Goal: Information Seeking & Learning: Learn about a topic

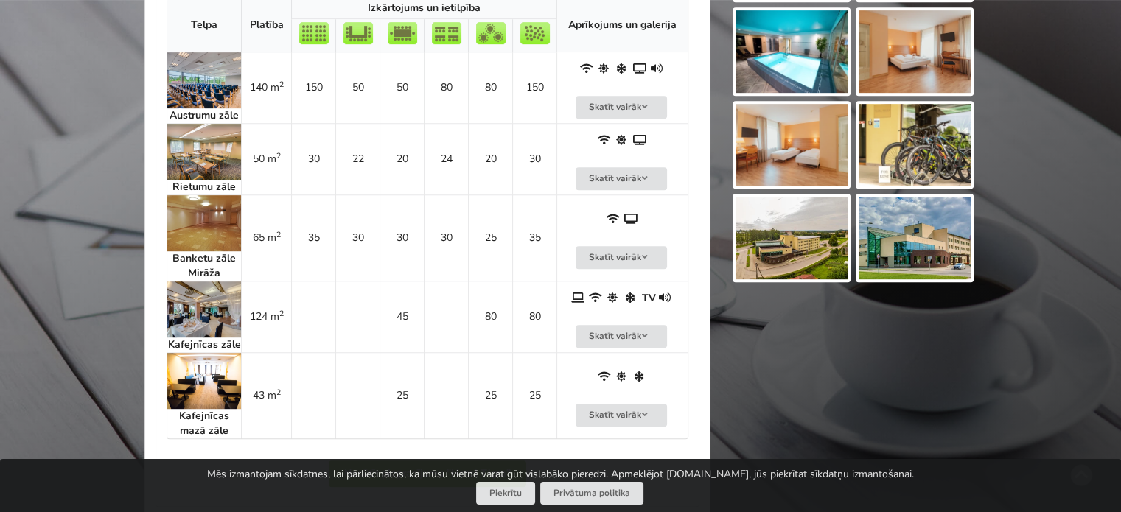
scroll to position [737, 0]
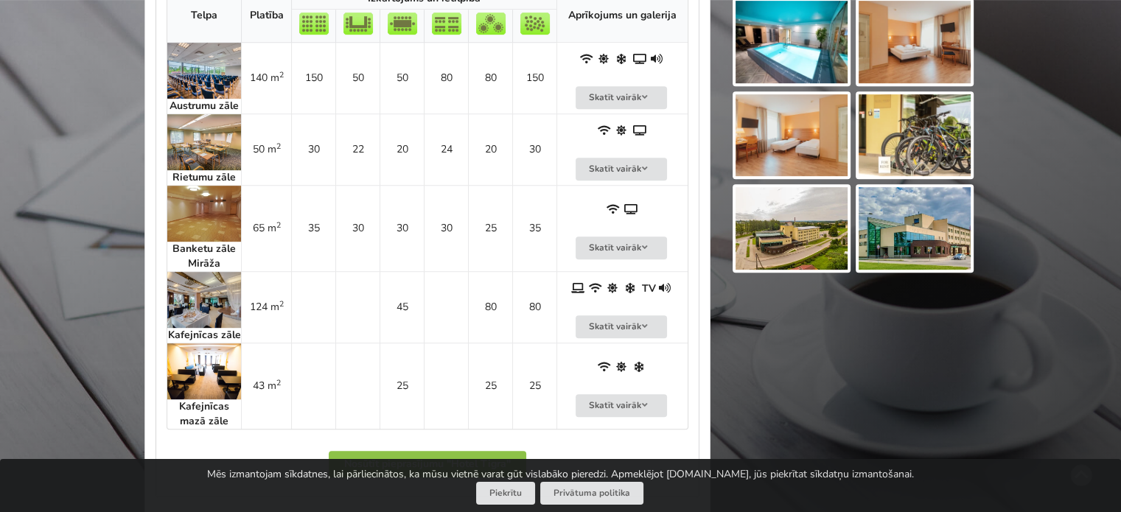
click at [203, 221] on img at bounding box center [204, 214] width 74 height 56
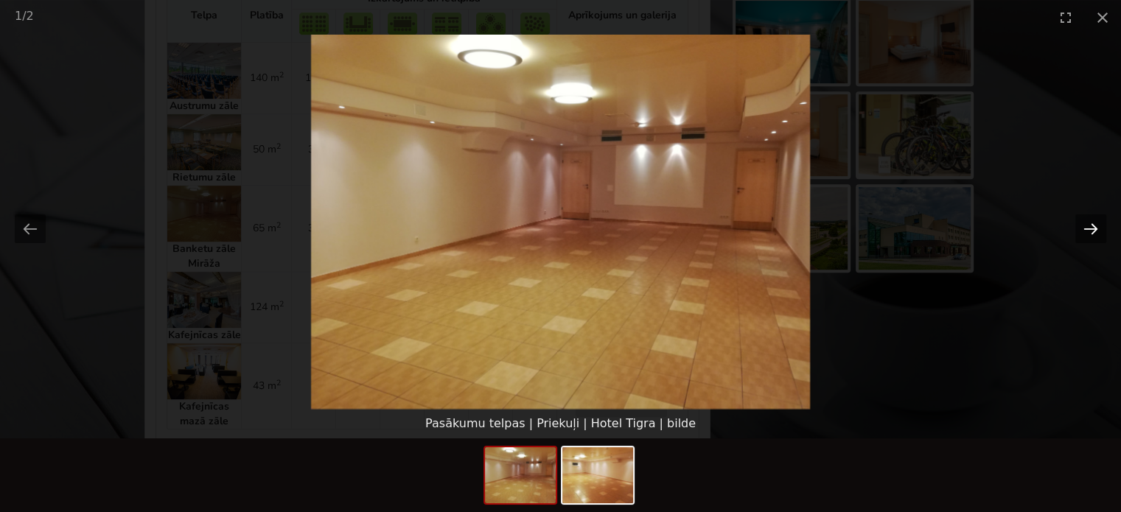
click at [1085, 227] on button "Next slide" at bounding box center [1090, 228] width 31 height 29
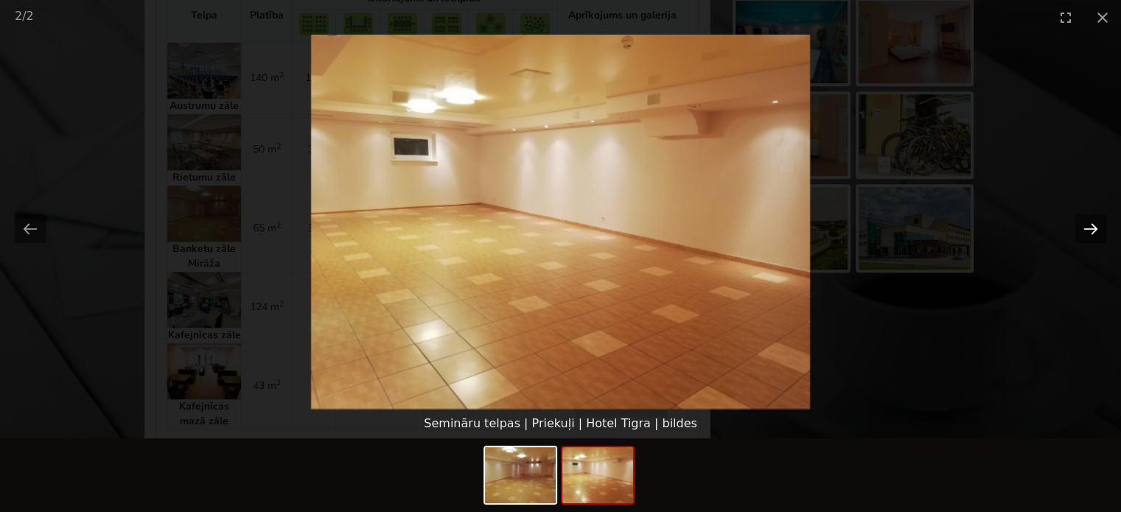
click at [1085, 227] on button "Next slide" at bounding box center [1090, 228] width 31 height 29
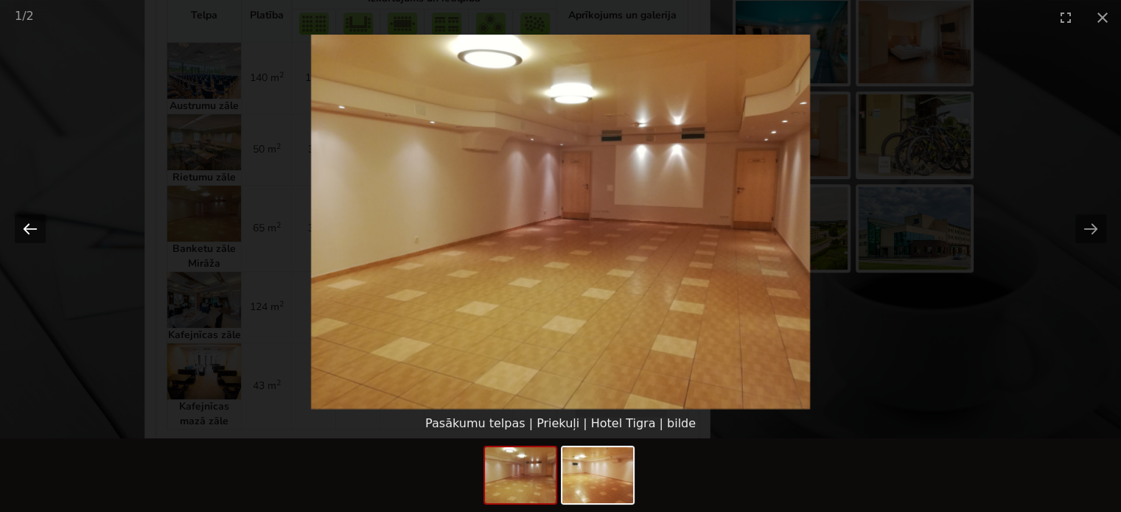
click at [29, 226] on button "Previous slide" at bounding box center [30, 228] width 31 height 29
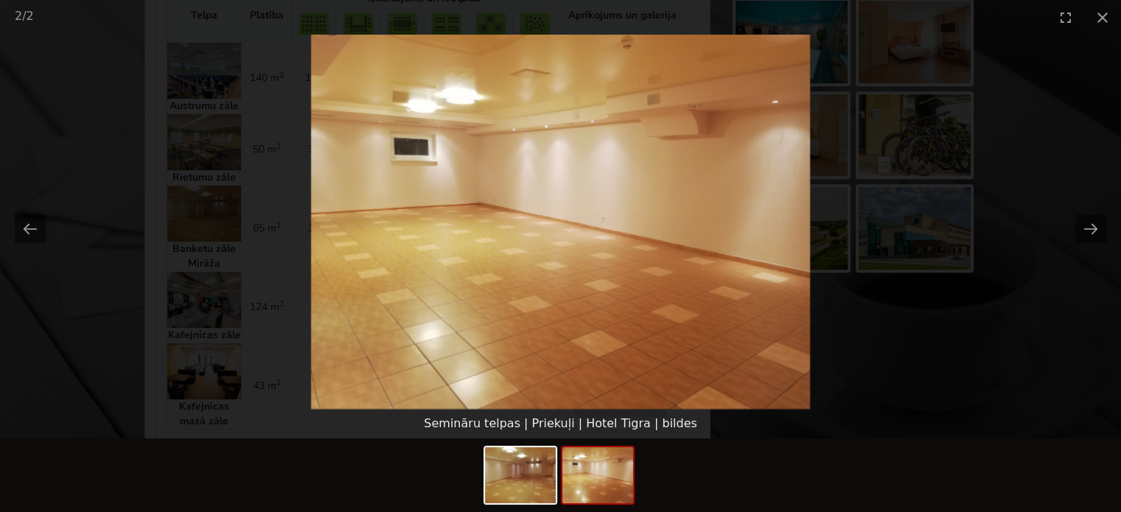
scroll to position [0, 0]
click at [1056, 344] on picture at bounding box center [560, 222] width 1121 height 374
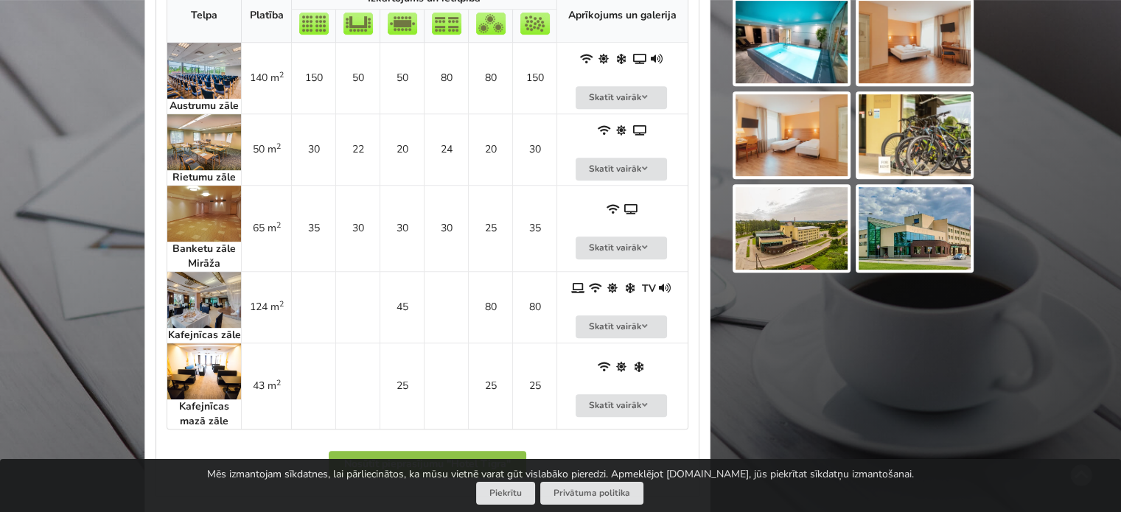
click at [199, 200] on img at bounding box center [204, 214] width 74 height 56
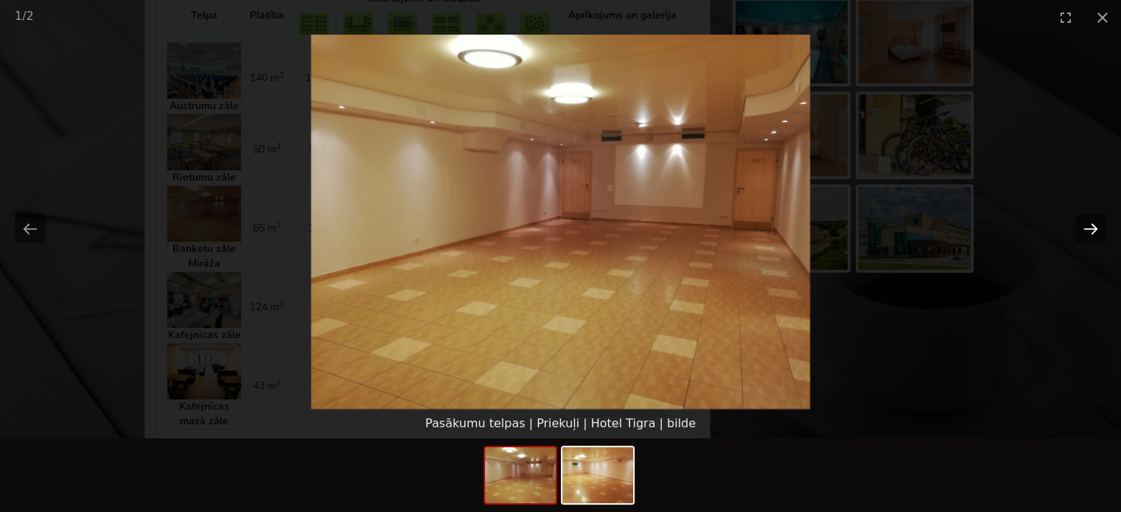
click at [1081, 220] on button "Next slide" at bounding box center [1090, 228] width 31 height 29
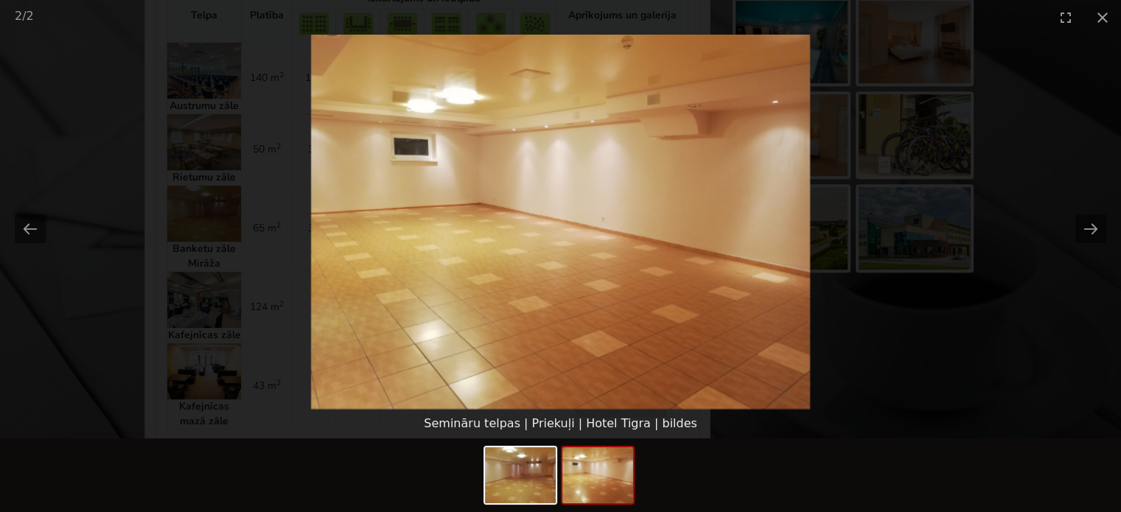
click at [1047, 329] on picture at bounding box center [560, 222] width 1121 height 374
click at [1086, 235] on button "Next slide" at bounding box center [1090, 228] width 31 height 29
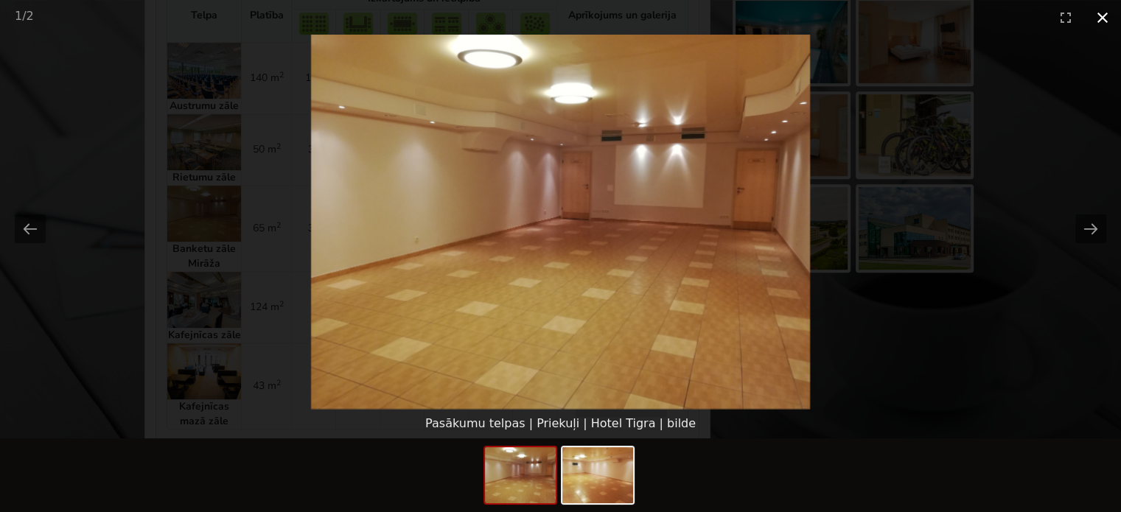
click at [1105, 21] on button "Close gallery" at bounding box center [1102, 17] width 37 height 35
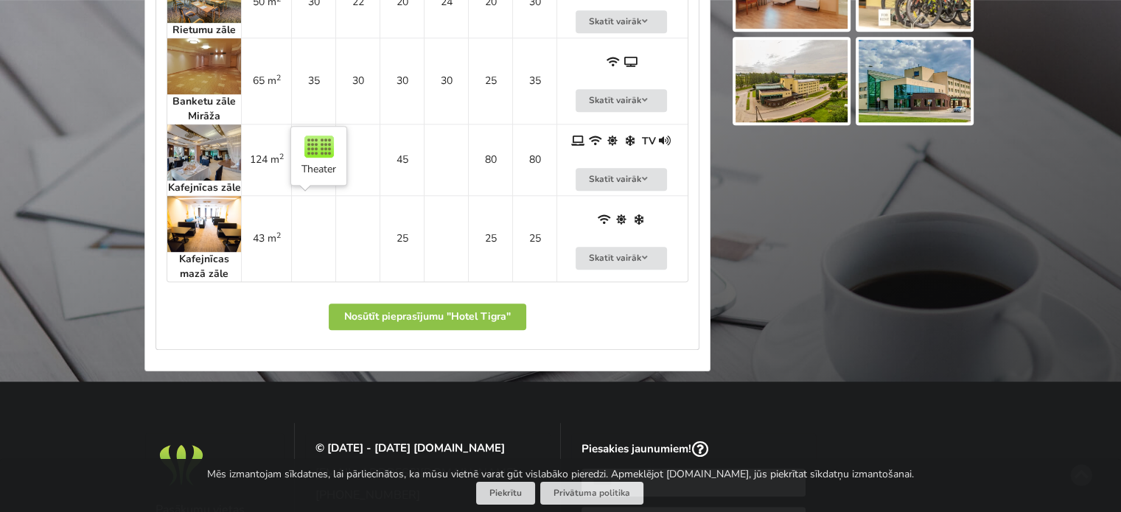
scroll to position [663, 0]
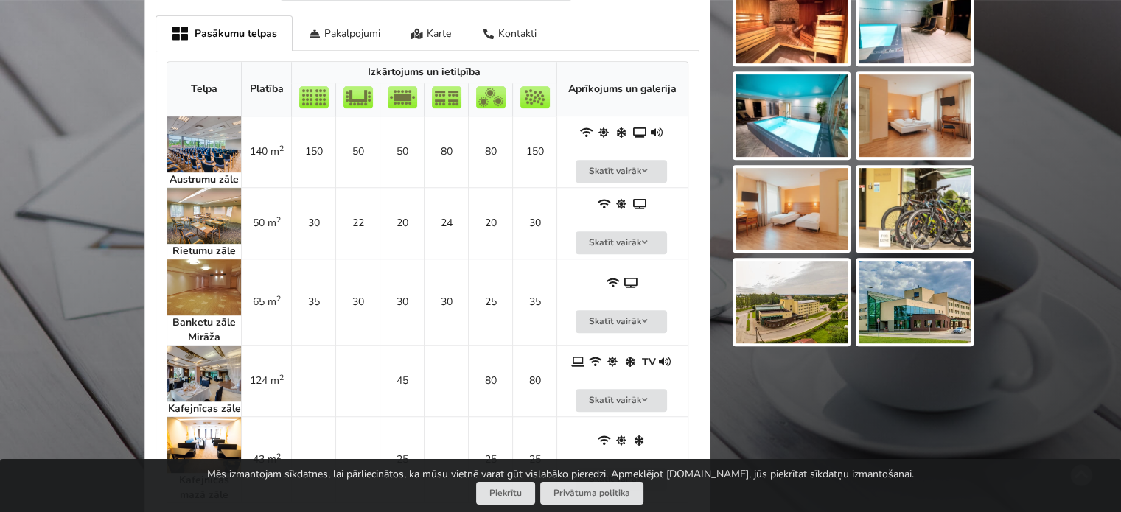
click at [188, 223] on img at bounding box center [204, 216] width 74 height 56
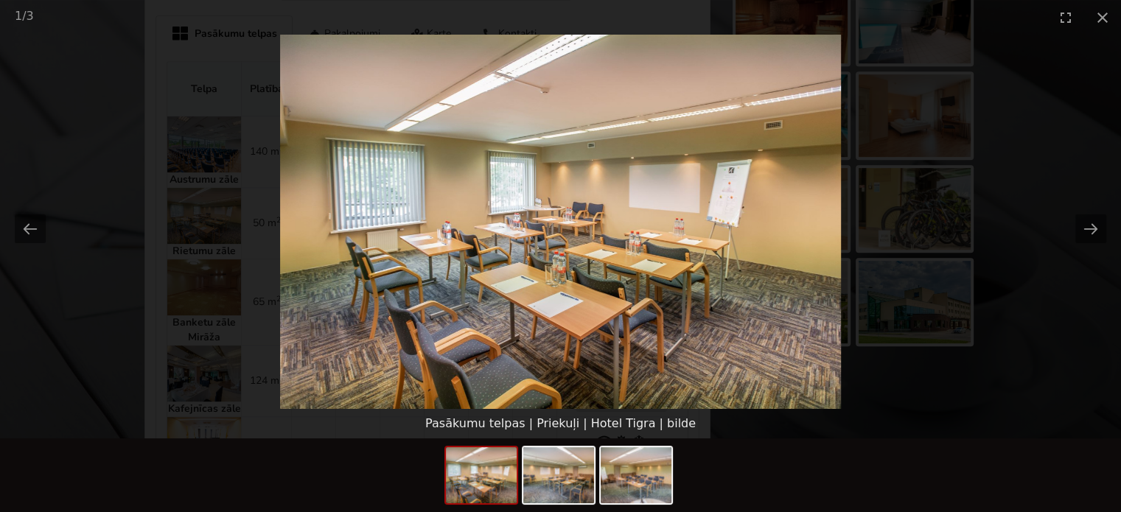
scroll to position [0, 0]
click at [1100, 228] on button "Next slide" at bounding box center [1090, 228] width 31 height 29
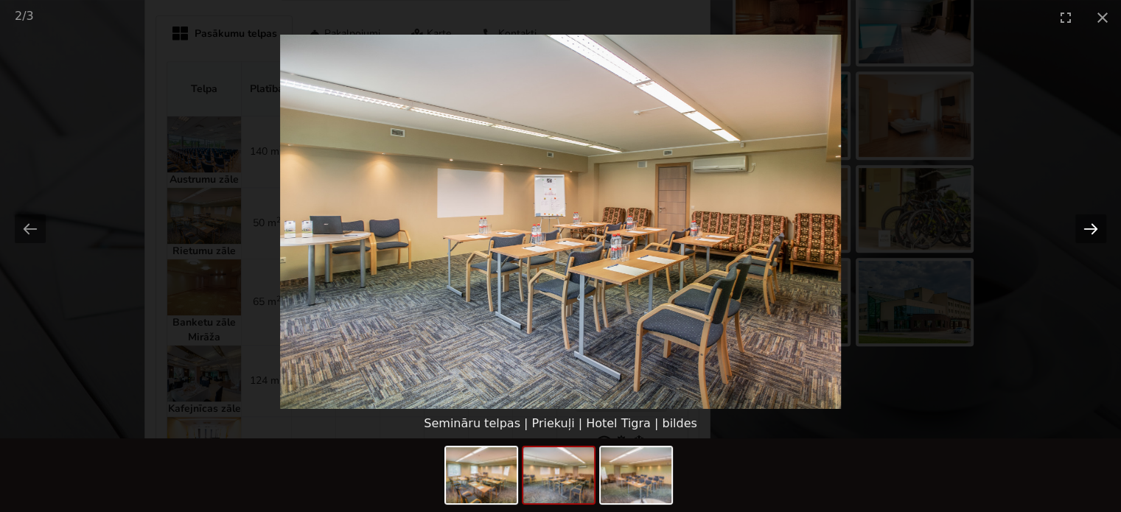
click at [1100, 228] on button "Next slide" at bounding box center [1090, 228] width 31 height 29
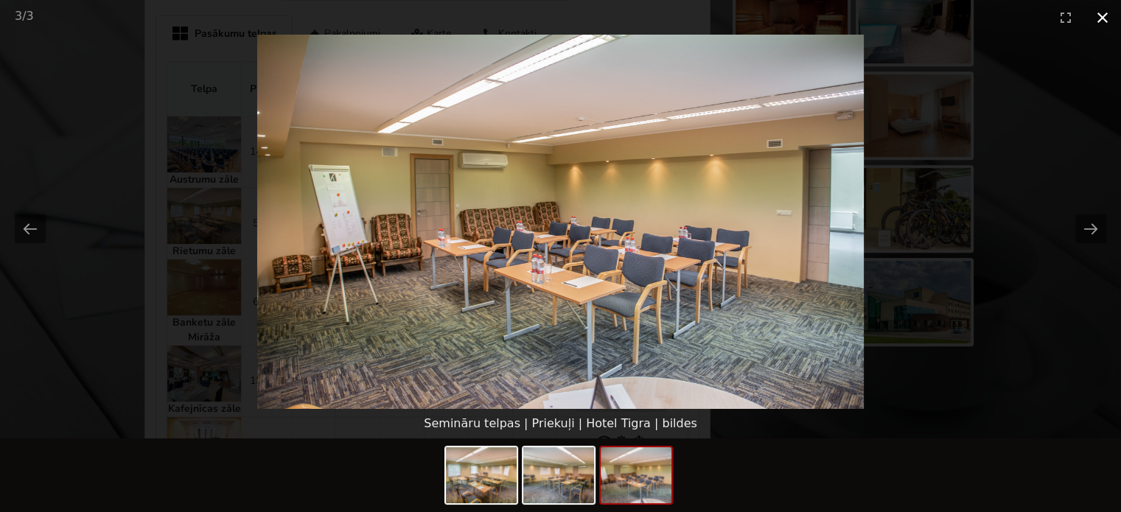
click at [1111, 20] on button "Close gallery" at bounding box center [1102, 17] width 37 height 35
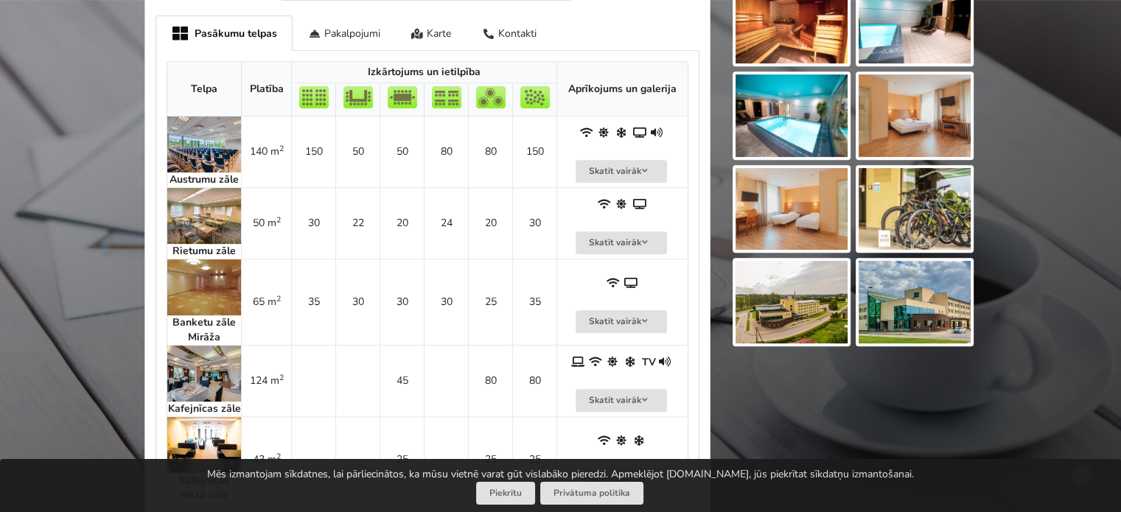
scroll to position [737, 0]
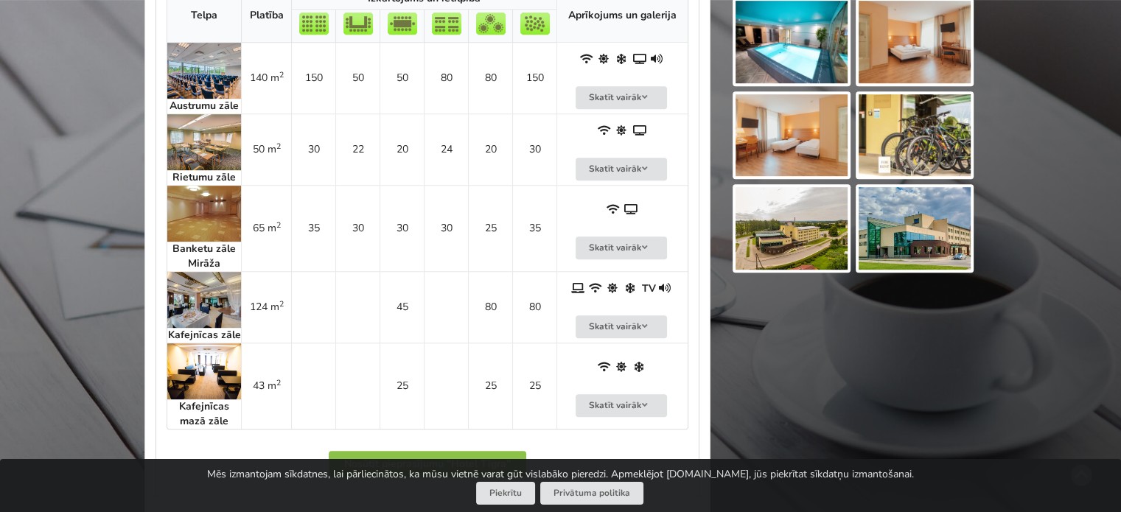
click at [192, 383] on img at bounding box center [204, 371] width 74 height 56
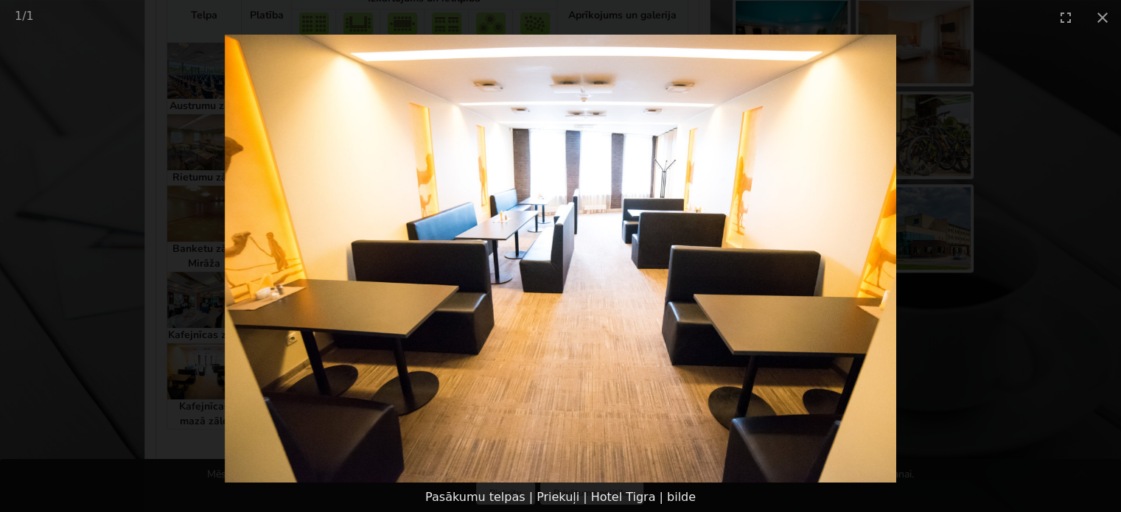
click at [858, 262] on img at bounding box center [560, 259] width 671 height 448
click at [812, 273] on img at bounding box center [560, 259] width 671 height 448
click at [242, 291] on img at bounding box center [560, 259] width 671 height 448
drag, startPoint x: 768, startPoint y: 298, endPoint x: 781, endPoint y: 291, distance: 14.8
click at [769, 297] on img at bounding box center [560, 259] width 671 height 448
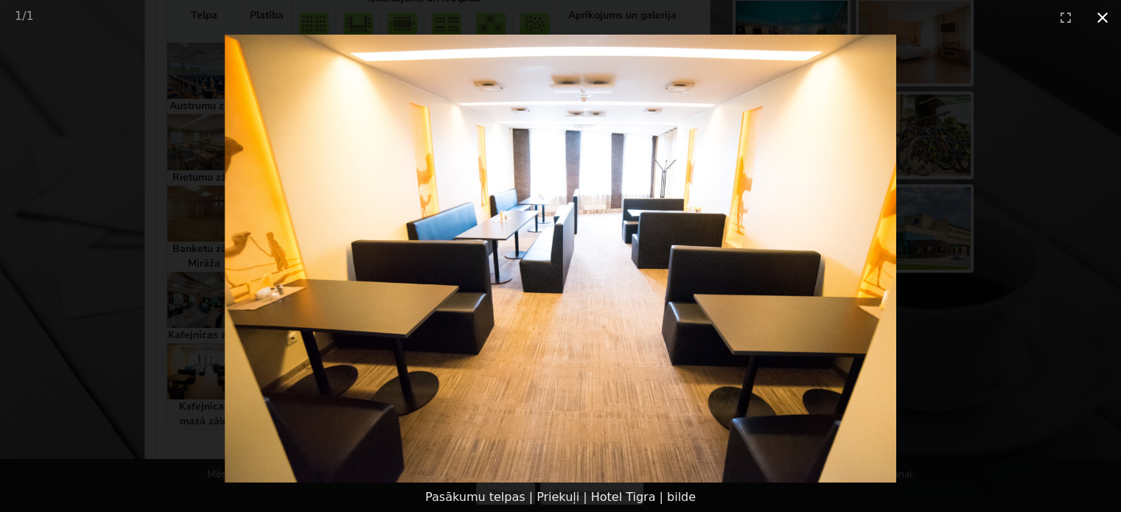
click at [1110, 14] on button "Close gallery" at bounding box center [1102, 17] width 37 height 35
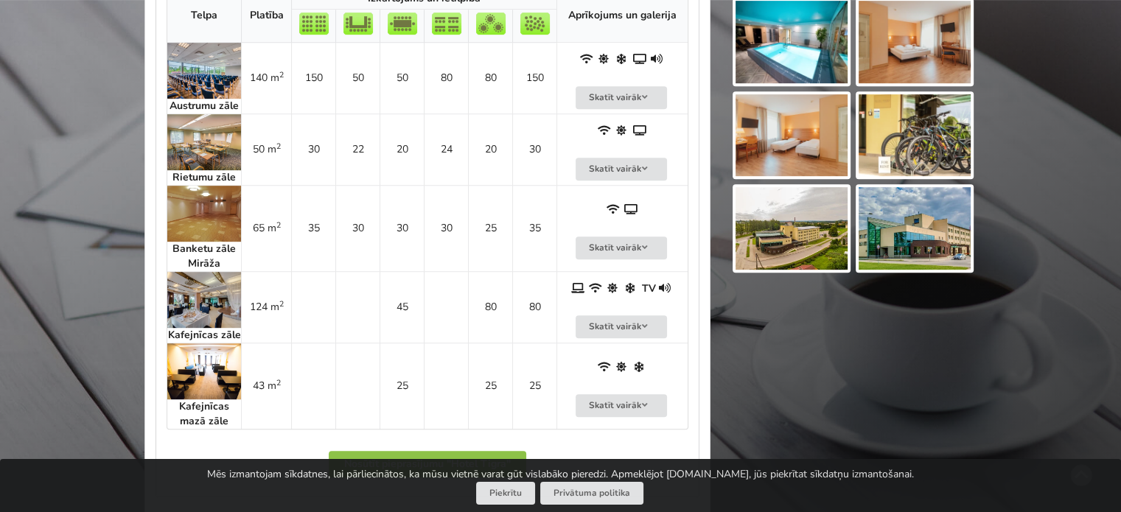
click at [211, 287] on img at bounding box center [204, 300] width 74 height 56
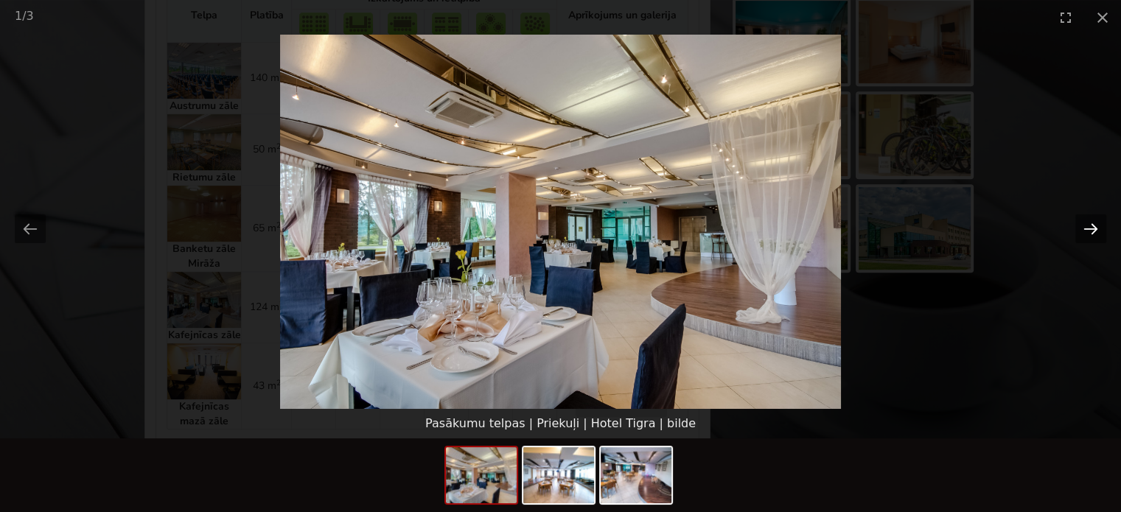
click at [1088, 233] on button "Next slide" at bounding box center [1090, 228] width 31 height 29
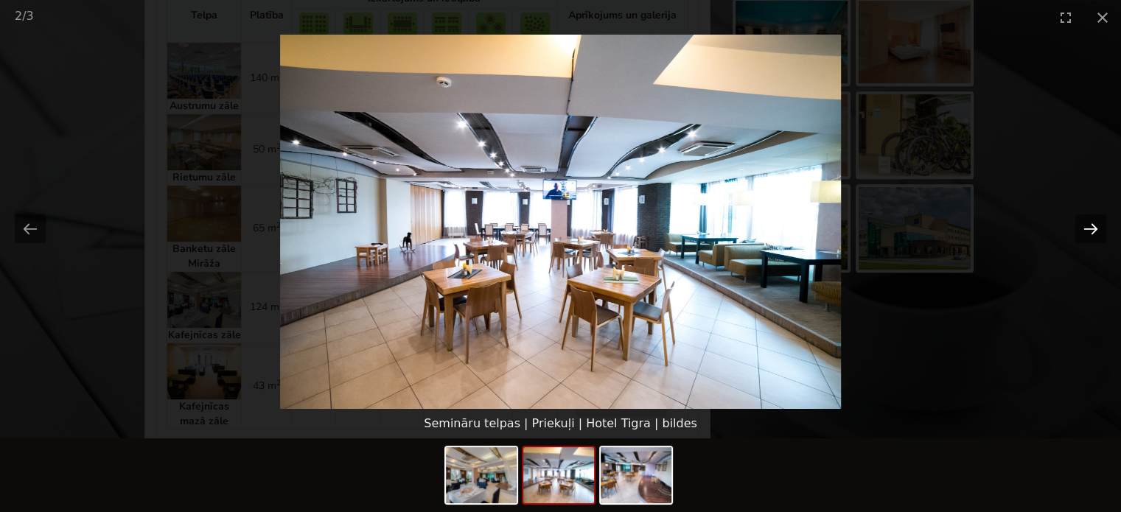
click at [1088, 233] on button "Next slide" at bounding box center [1090, 228] width 31 height 29
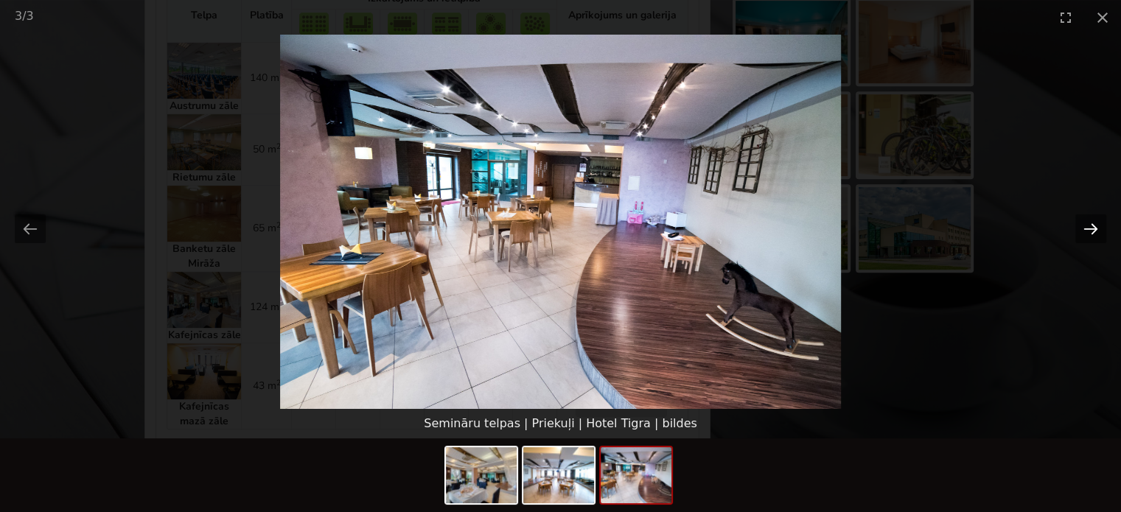
click at [1086, 233] on button "Next slide" at bounding box center [1090, 228] width 31 height 29
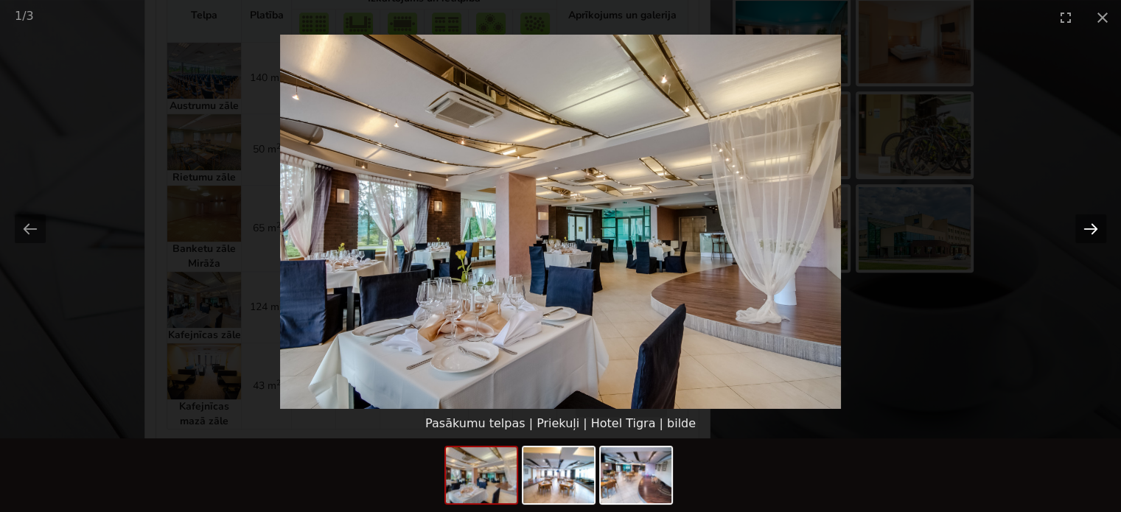
click at [1086, 233] on button "Next slide" at bounding box center [1090, 228] width 31 height 29
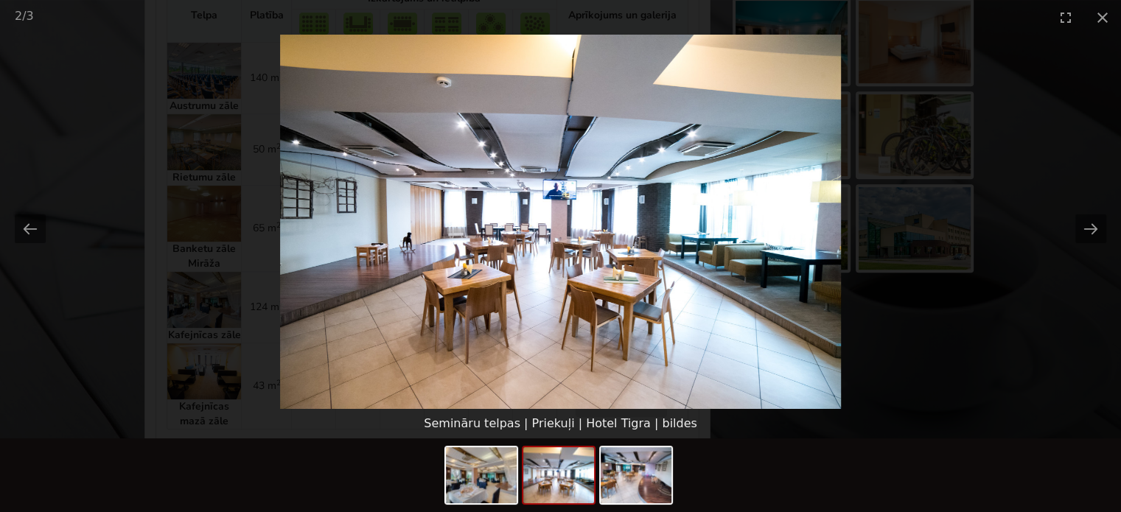
scroll to position [0, 0]
click at [18, 228] on button "Previous slide" at bounding box center [30, 228] width 31 height 29
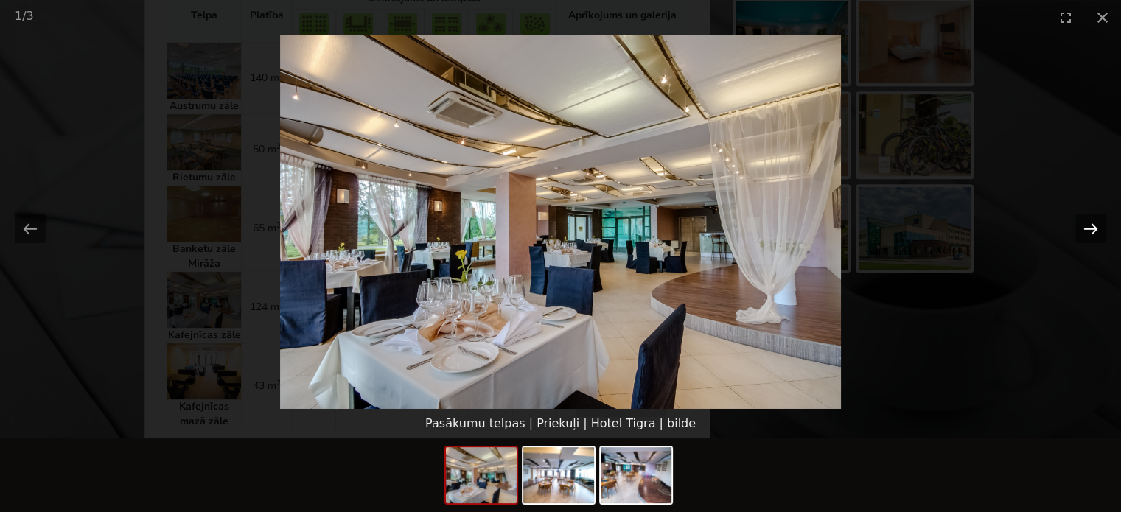
click at [1083, 233] on button "Next slide" at bounding box center [1090, 228] width 31 height 29
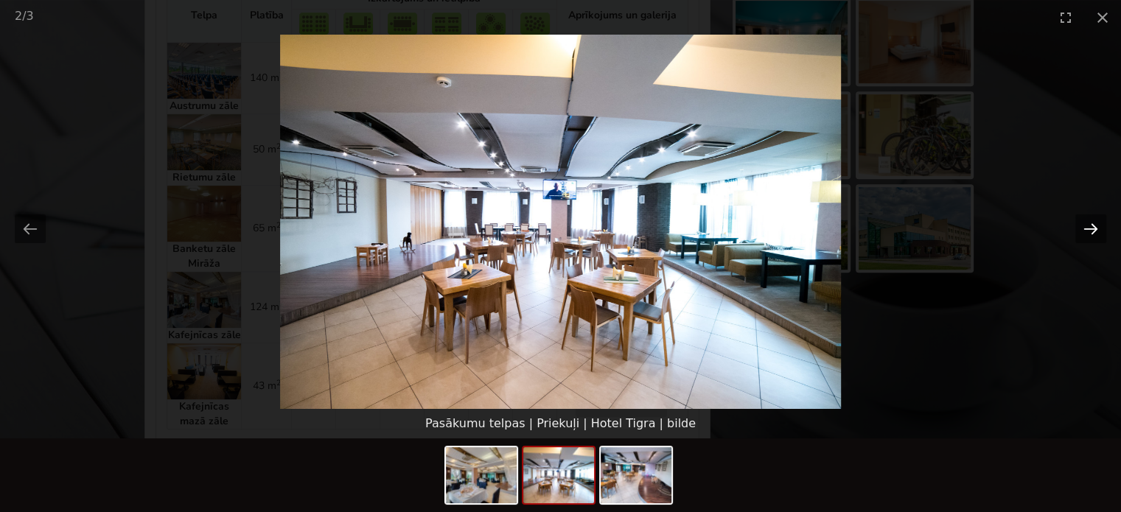
click at [1083, 233] on button "Next slide" at bounding box center [1090, 228] width 31 height 29
click at [1083, 228] on button "Next slide" at bounding box center [1090, 228] width 31 height 29
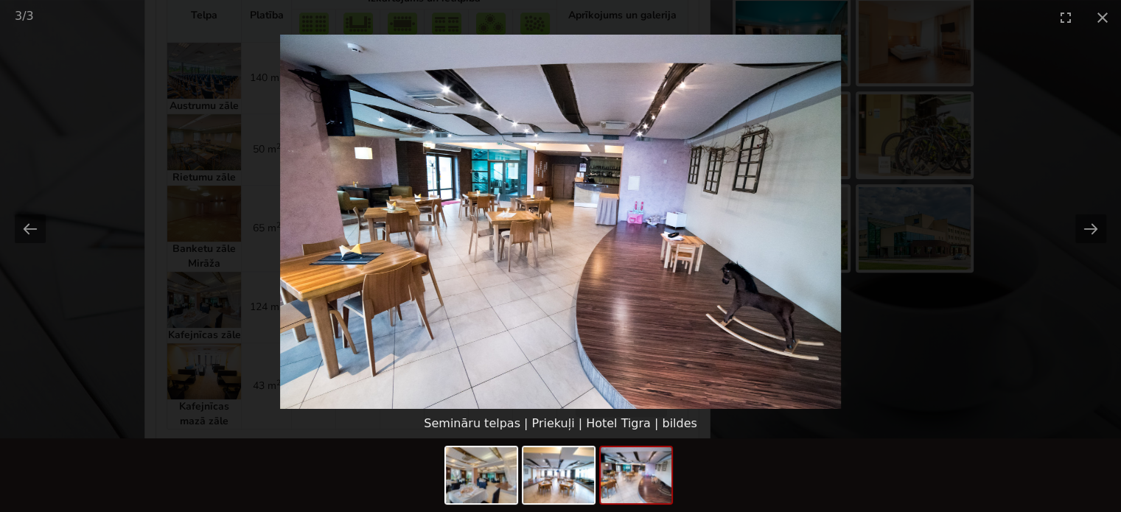
click at [1049, 325] on picture at bounding box center [560, 222] width 1121 height 374
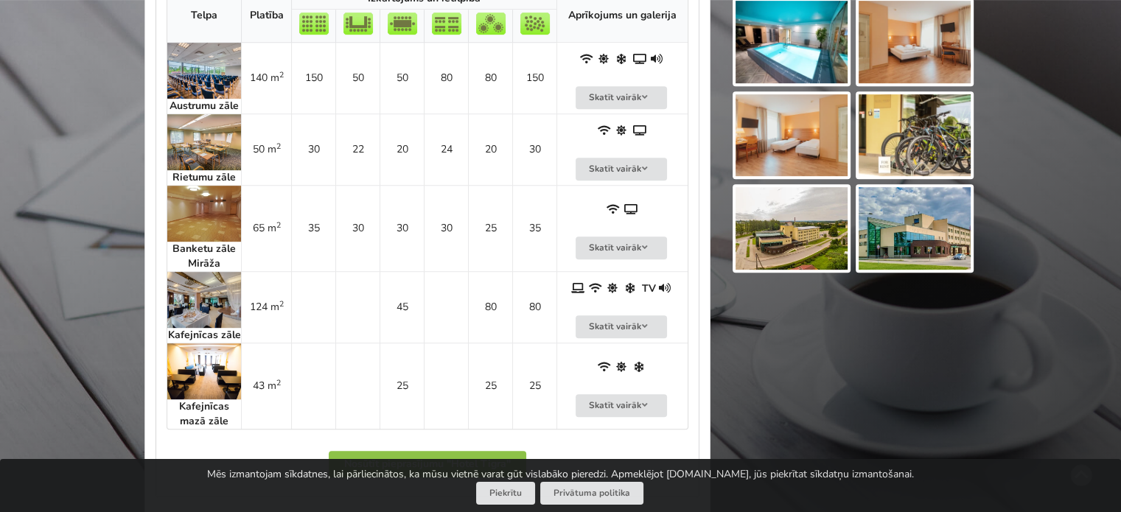
click at [215, 77] on img at bounding box center [204, 71] width 74 height 56
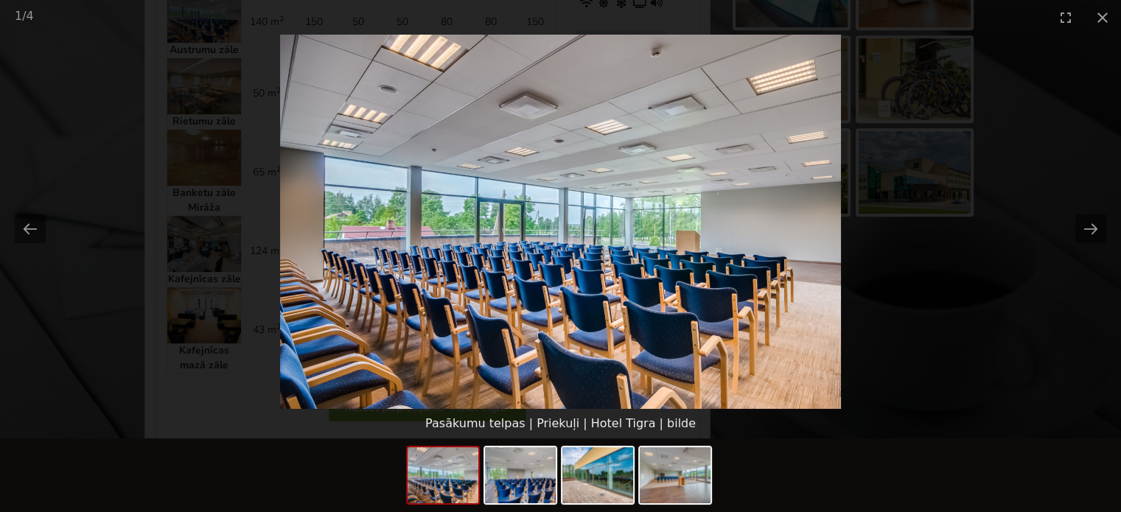
scroll to position [958, 0]
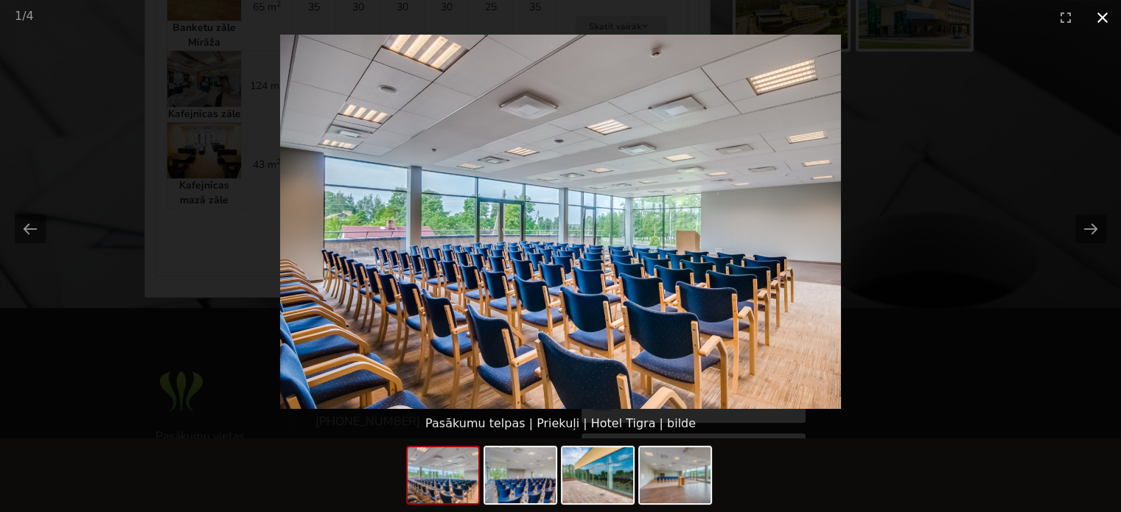
click at [1106, 24] on button "Close gallery" at bounding box center [1102, 17] width 37 height 35
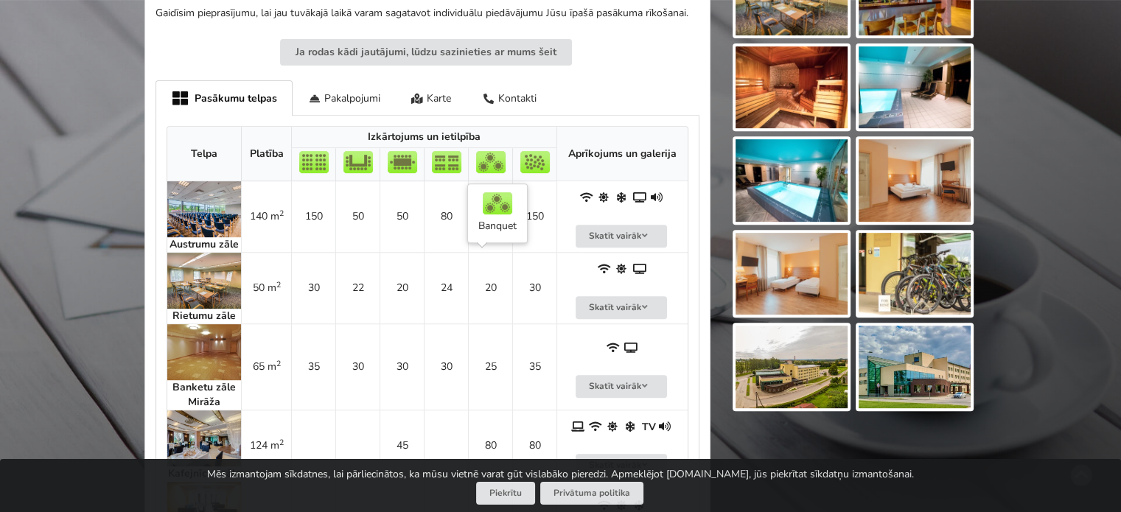
scroll to position [590, 0]
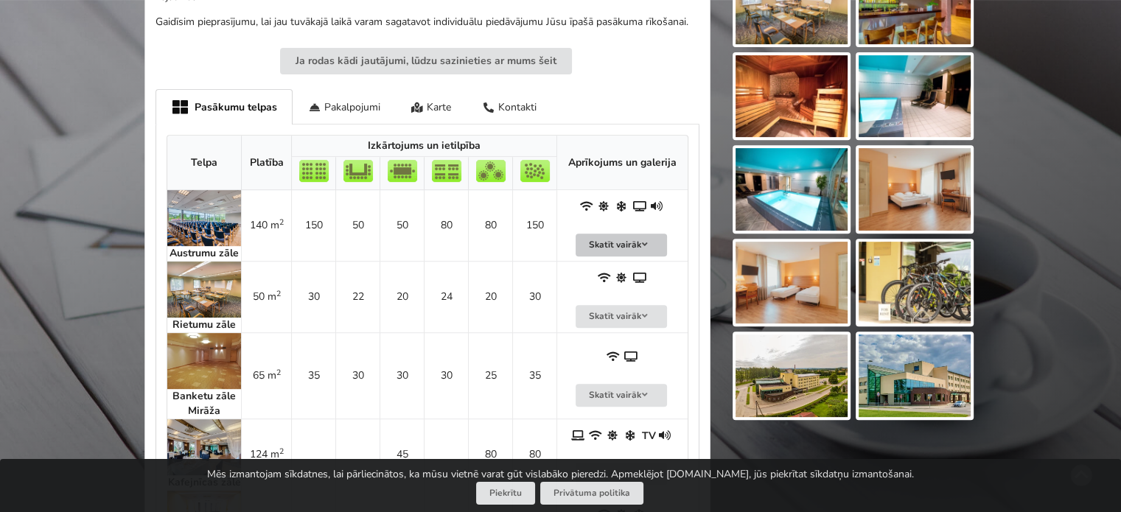
click at [593, 243] on button "Skatīt vairāk" at bounding box center [621, 245] width 91 height 23
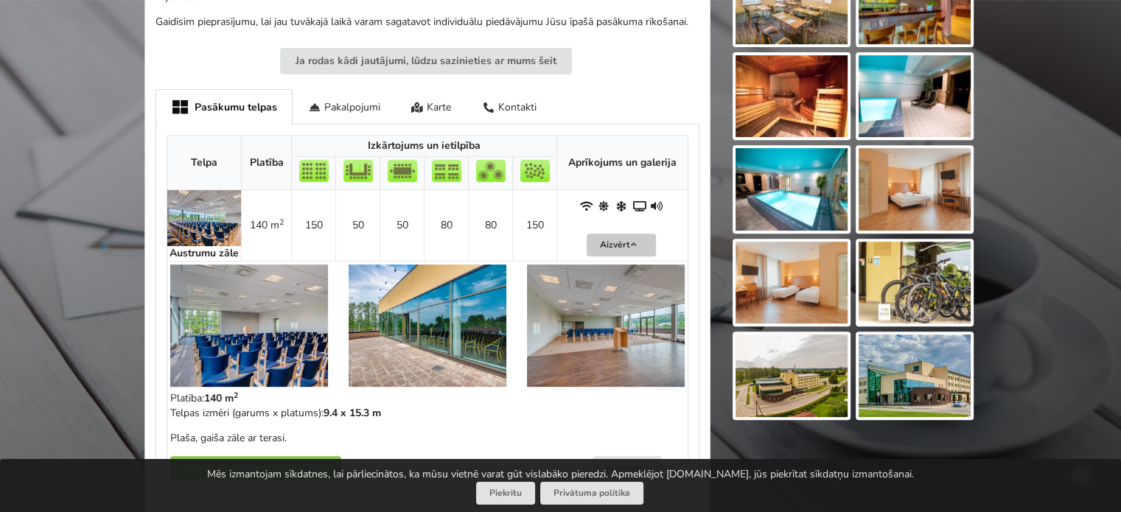
click at [617, 240] on button "Aizvērt" at bounding box center [621, 245] width 69 height 23
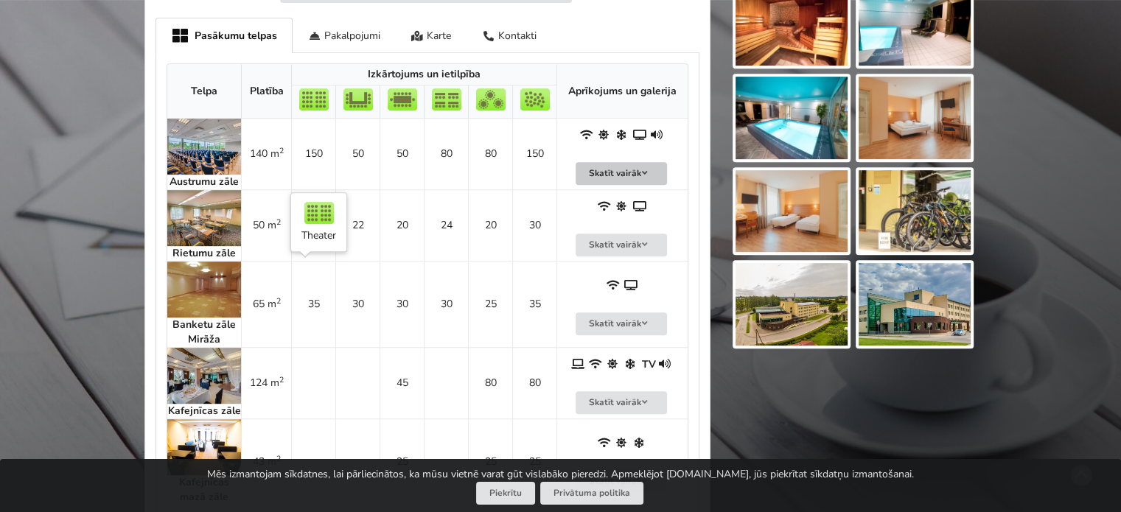
scroll to position [737, 0]
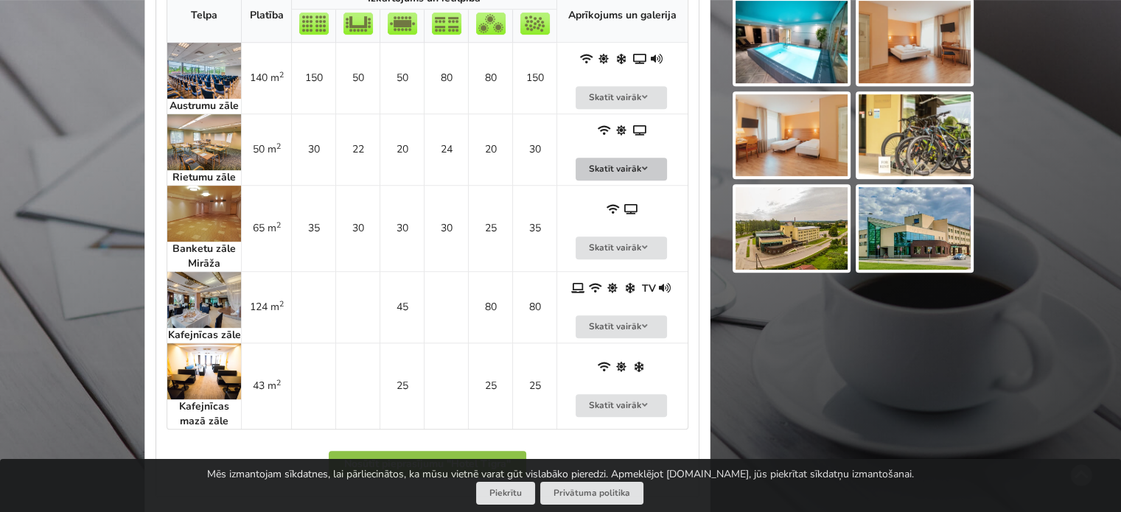
click at [630, 170] on button "Skatīt vairāk" at bounding box center [621, 169] width 91 height 23
